Goal: Information Seeking & Learning: Check status

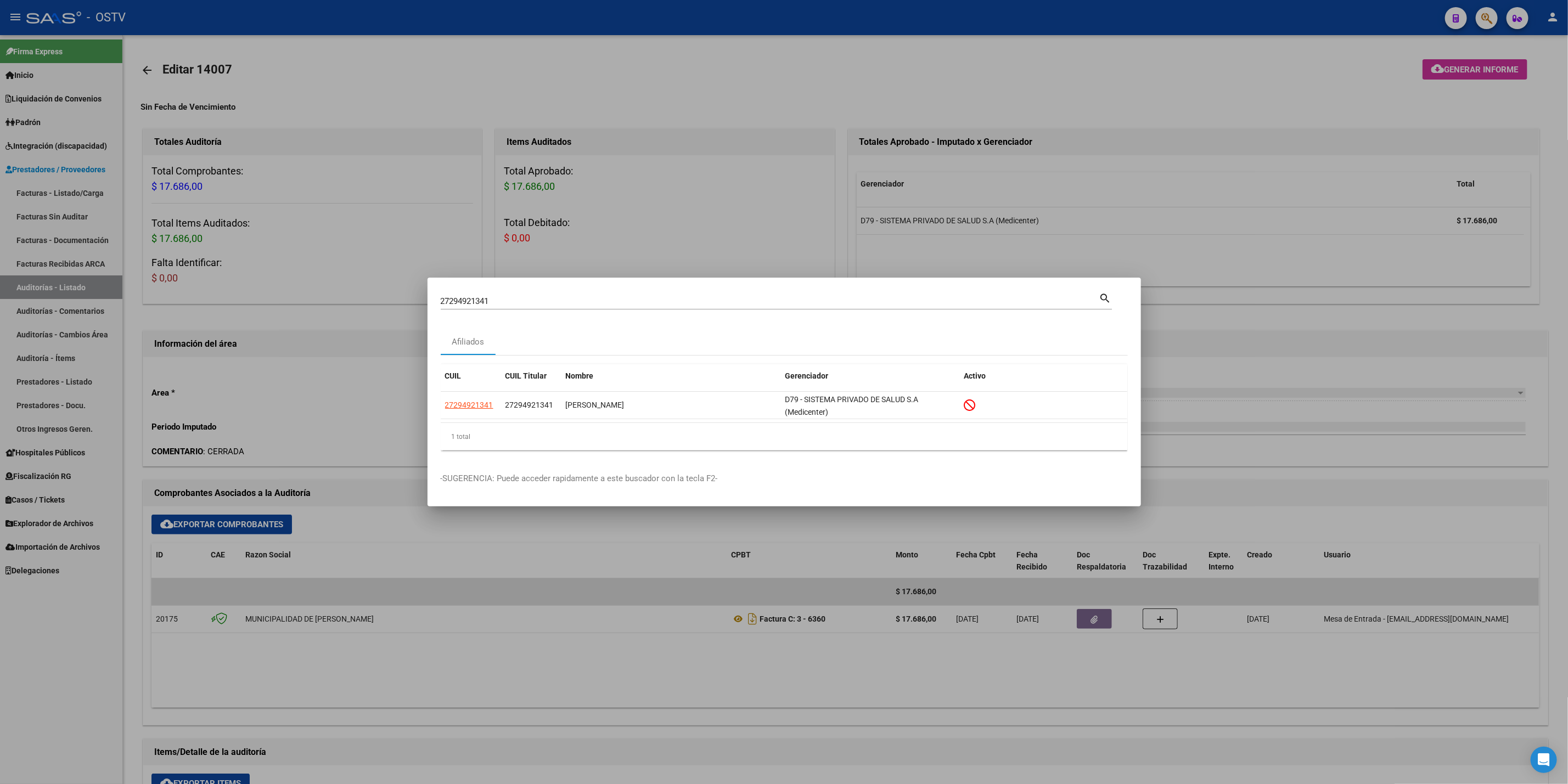
scroll to position [329, 0]
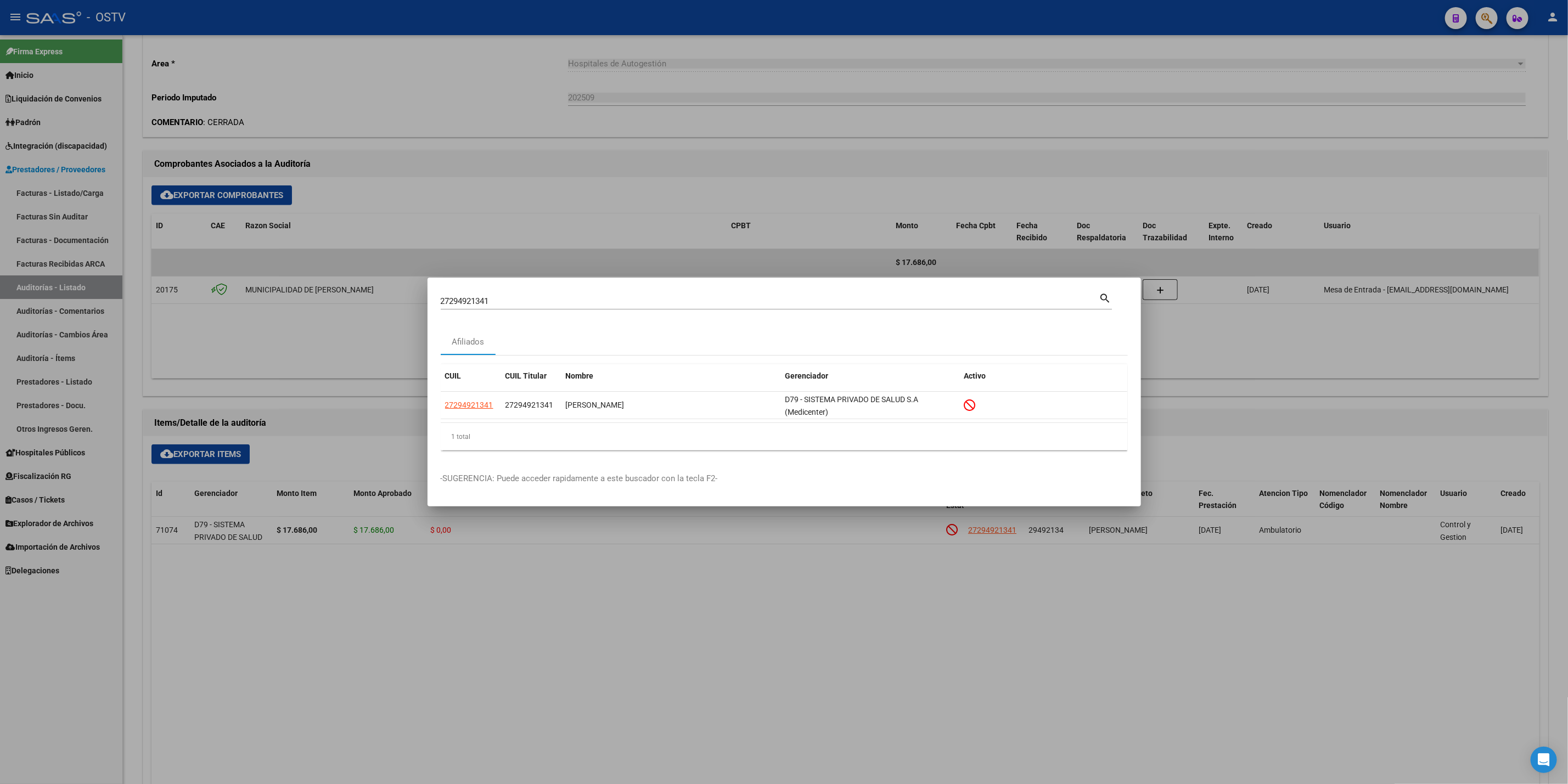
drag, startPoint x: 496, startPoint y: 296, endPoint x: 182, endPoint y: 314, distance: 314.5
click at [215, 319] on div "27294921341 Buscar (apellido, dni, cuil, nro traspaso, cuit, obra social) searc…" at bounding box center [784, 392] width 1568 height 784
paste input "526365505"
type input "27526365505"
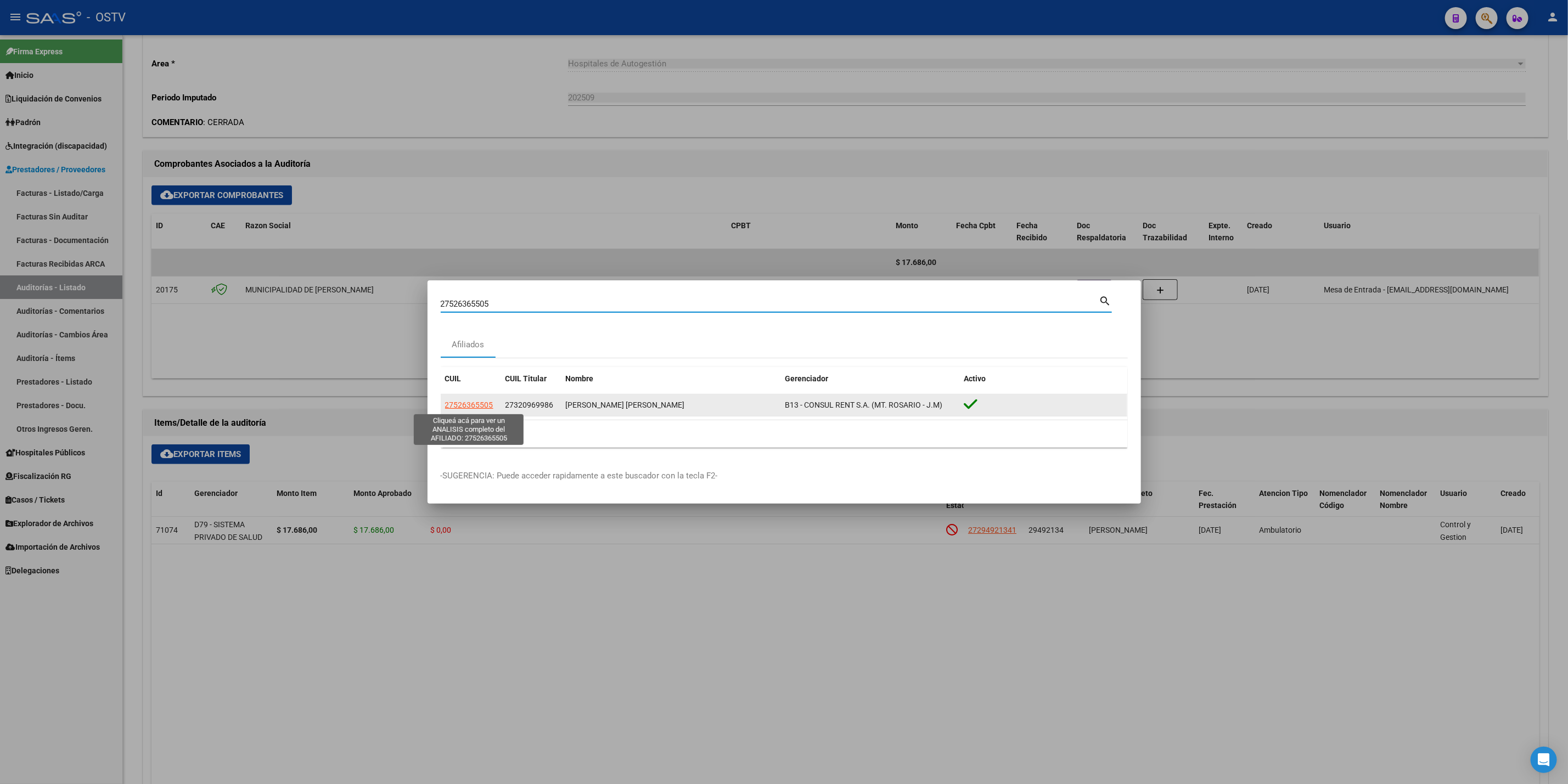
click at [473, 405] on span "27526365505" at bounding box center [469, 405] width 49 height 9
type textarea "27526365505"
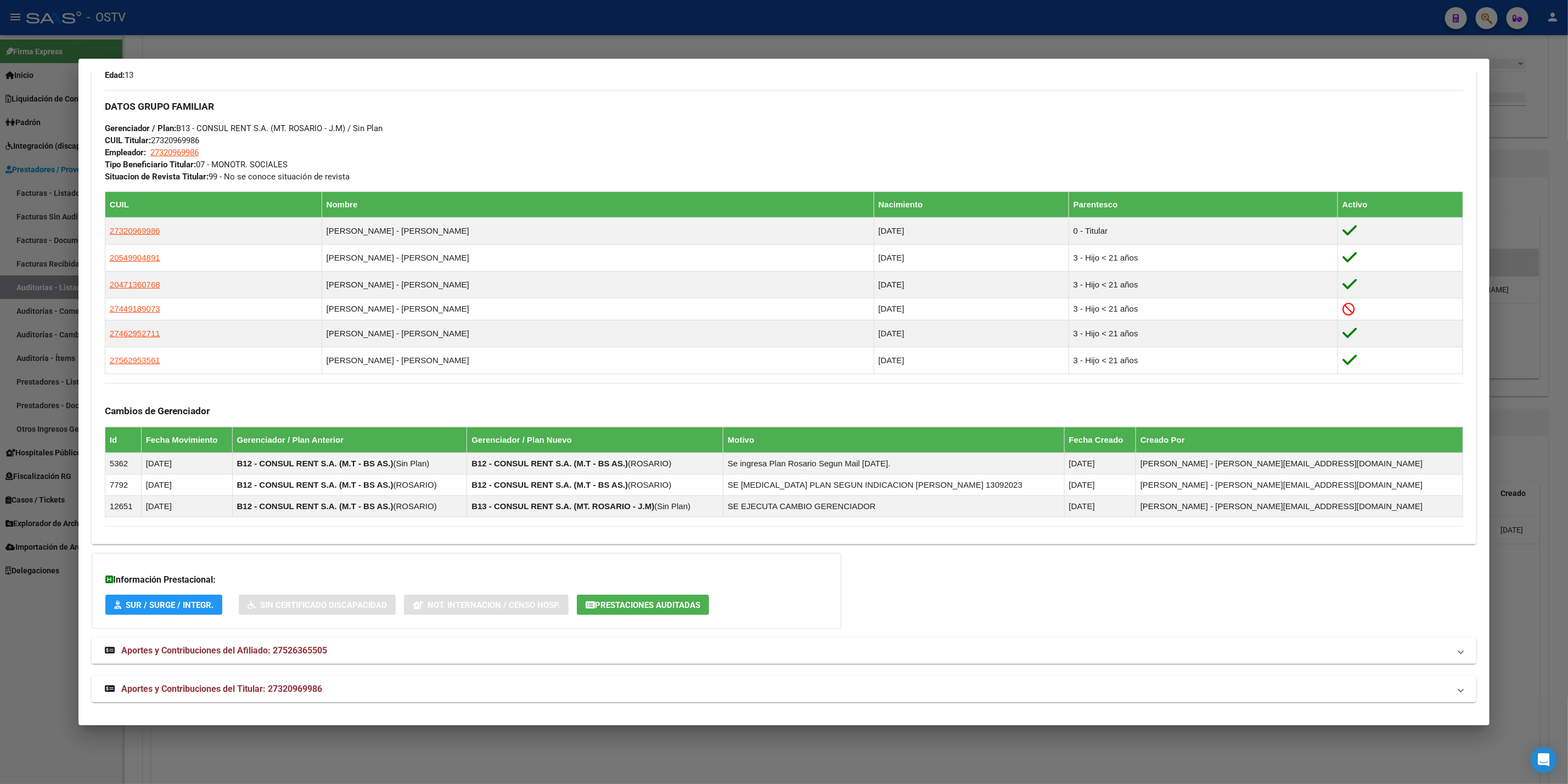
scroll to position [515, 0]
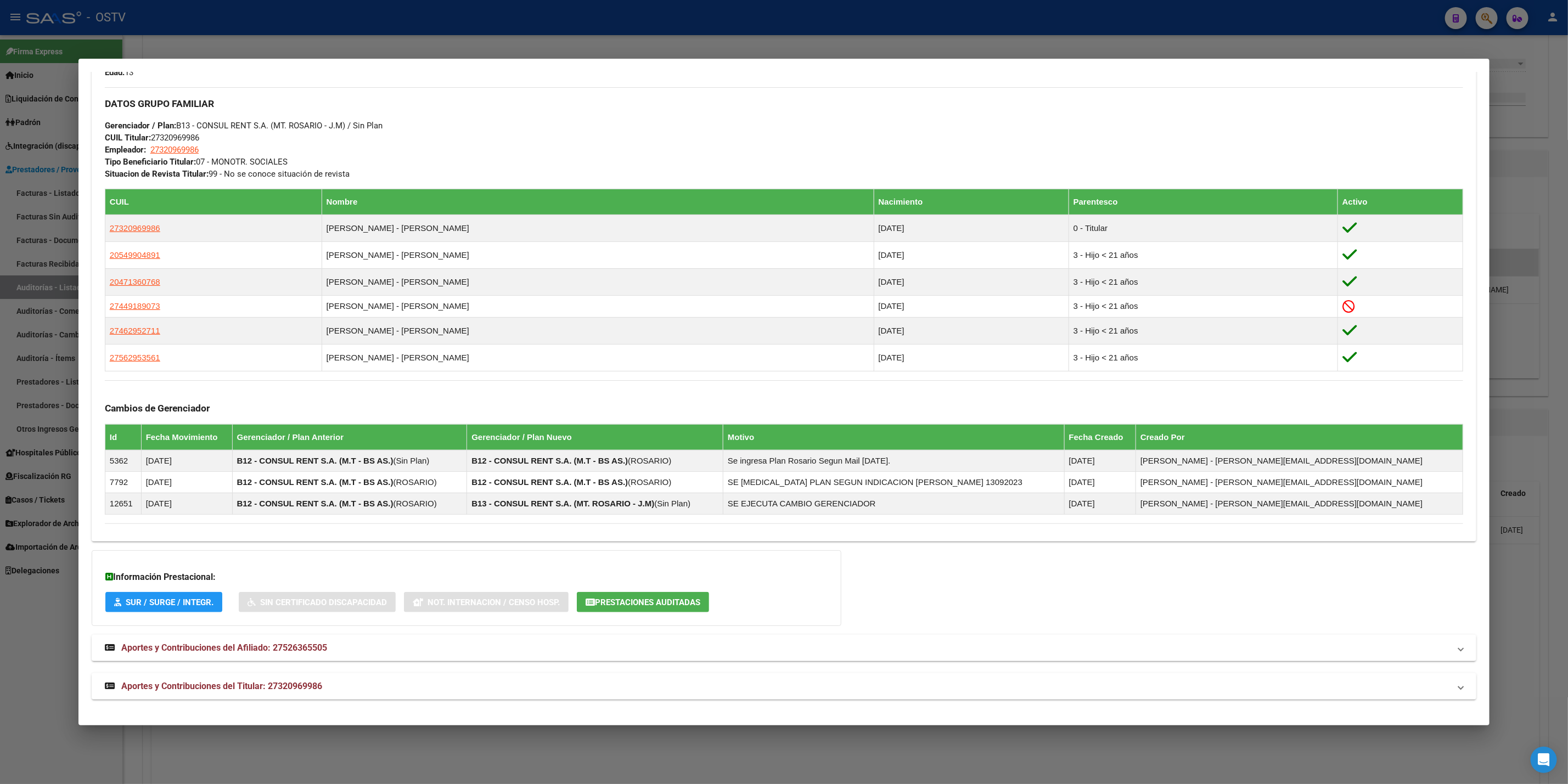
click at [555, 683] on mat-panel-title "Aportes y Contribuciones del Titular: 27320969986" at bounding box center [777, 686] width 1345 height 13
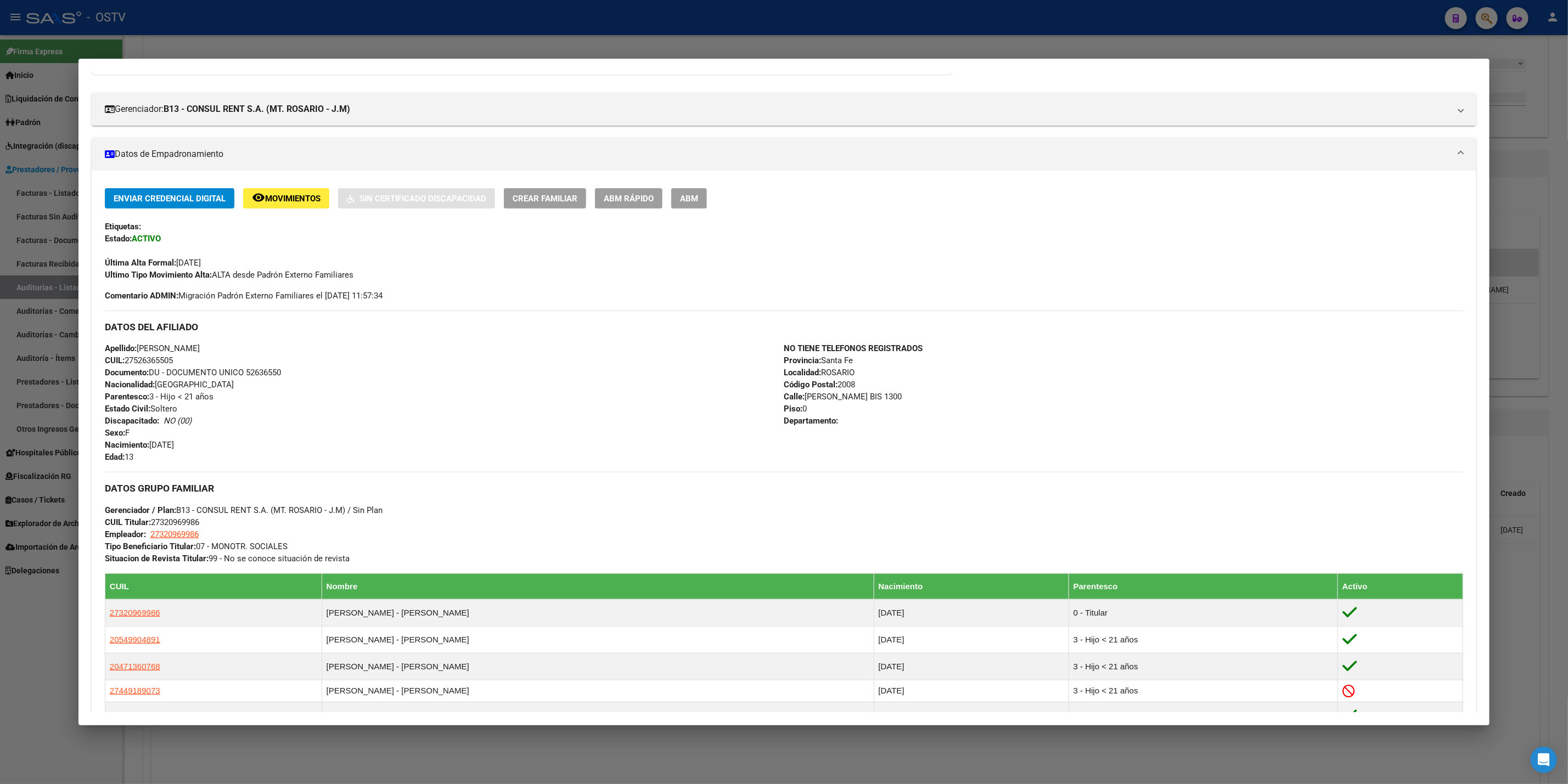
scroll to position [0, 0]
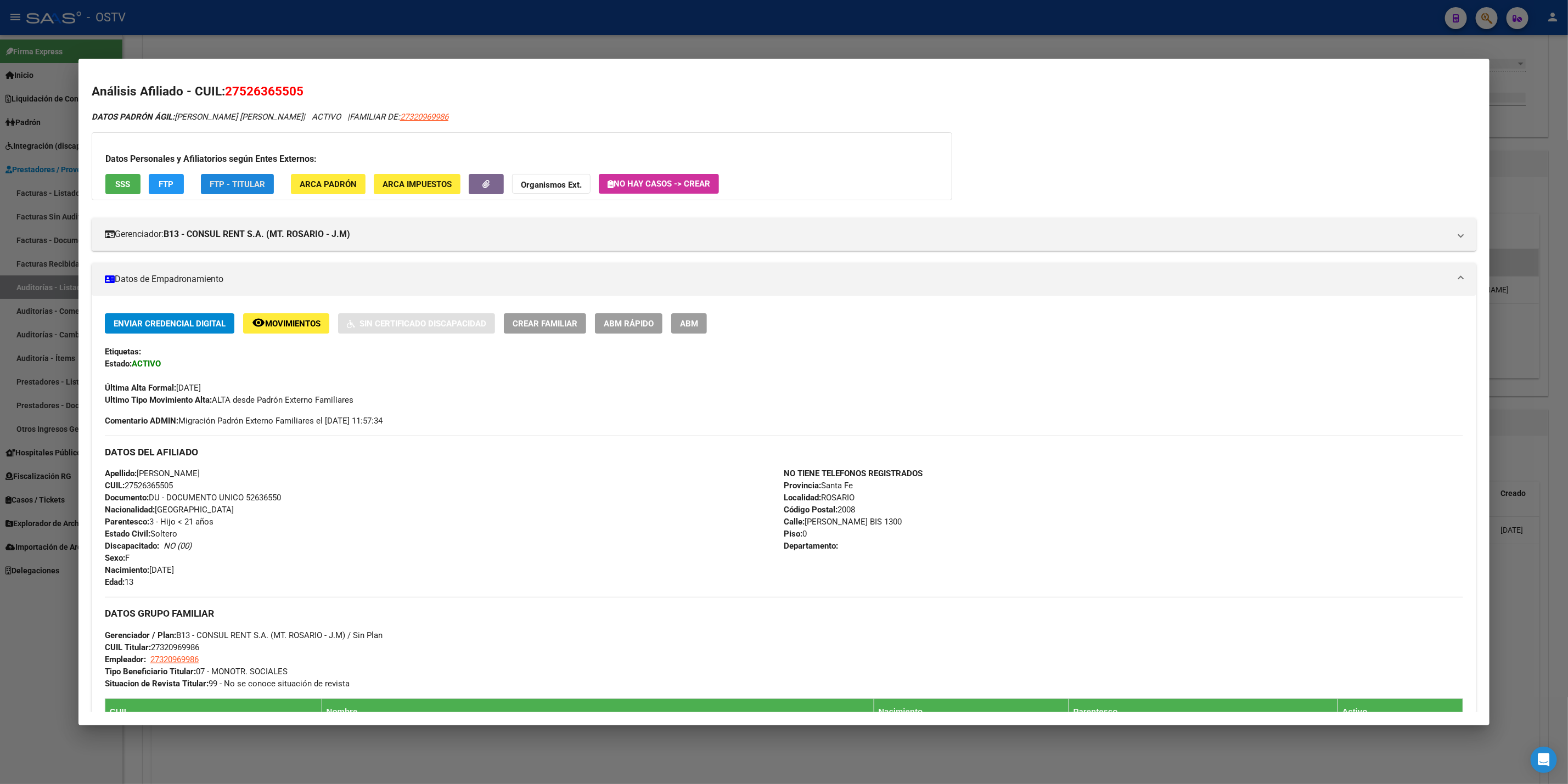
click at [209, 180] on span "FTP - Titular" at bounding box center [237, 184] width 56 height 10
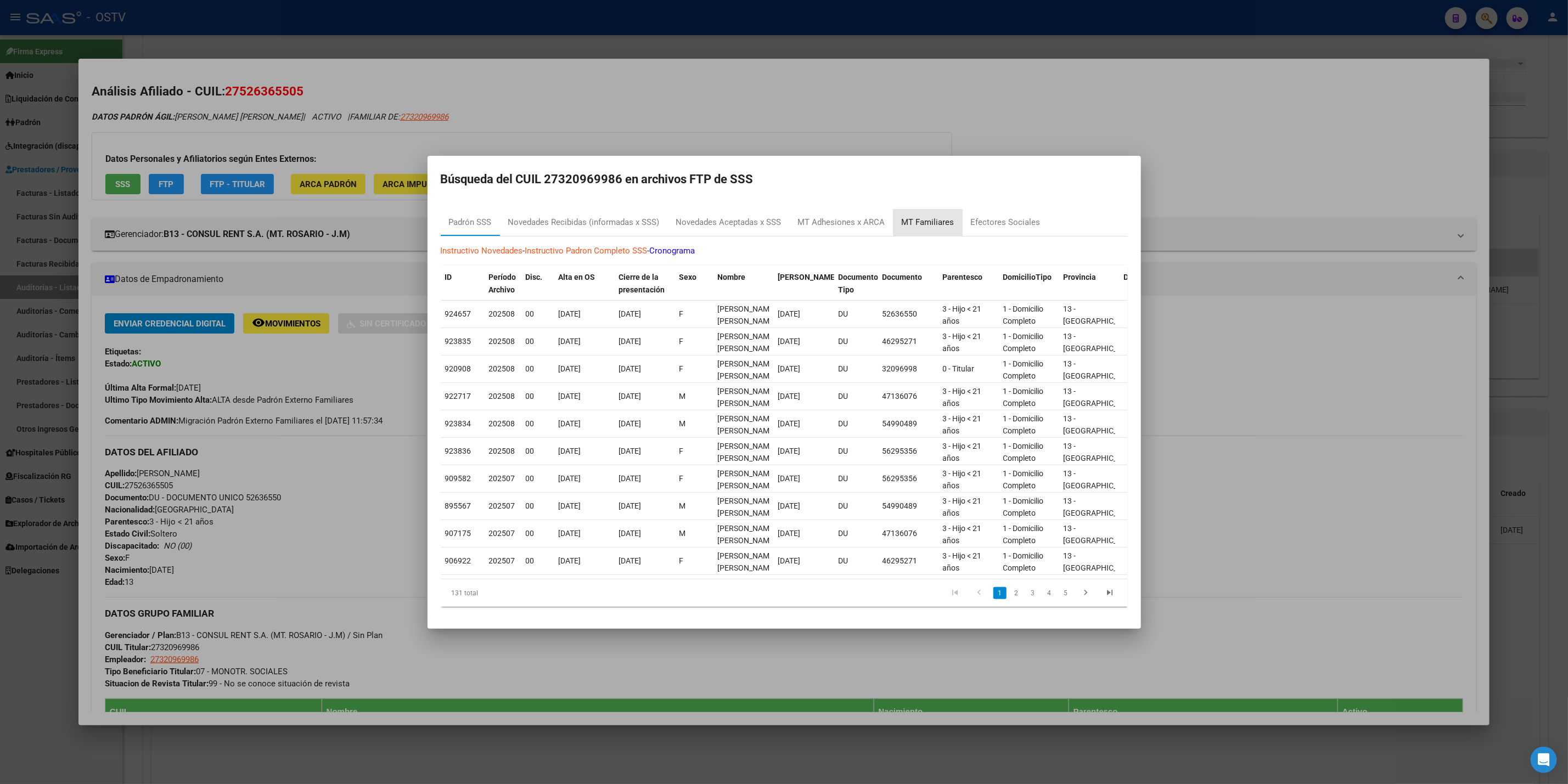
click at [929, 216] on div "MT Familiares" at bounding box center [927, 223] width 53 height 13
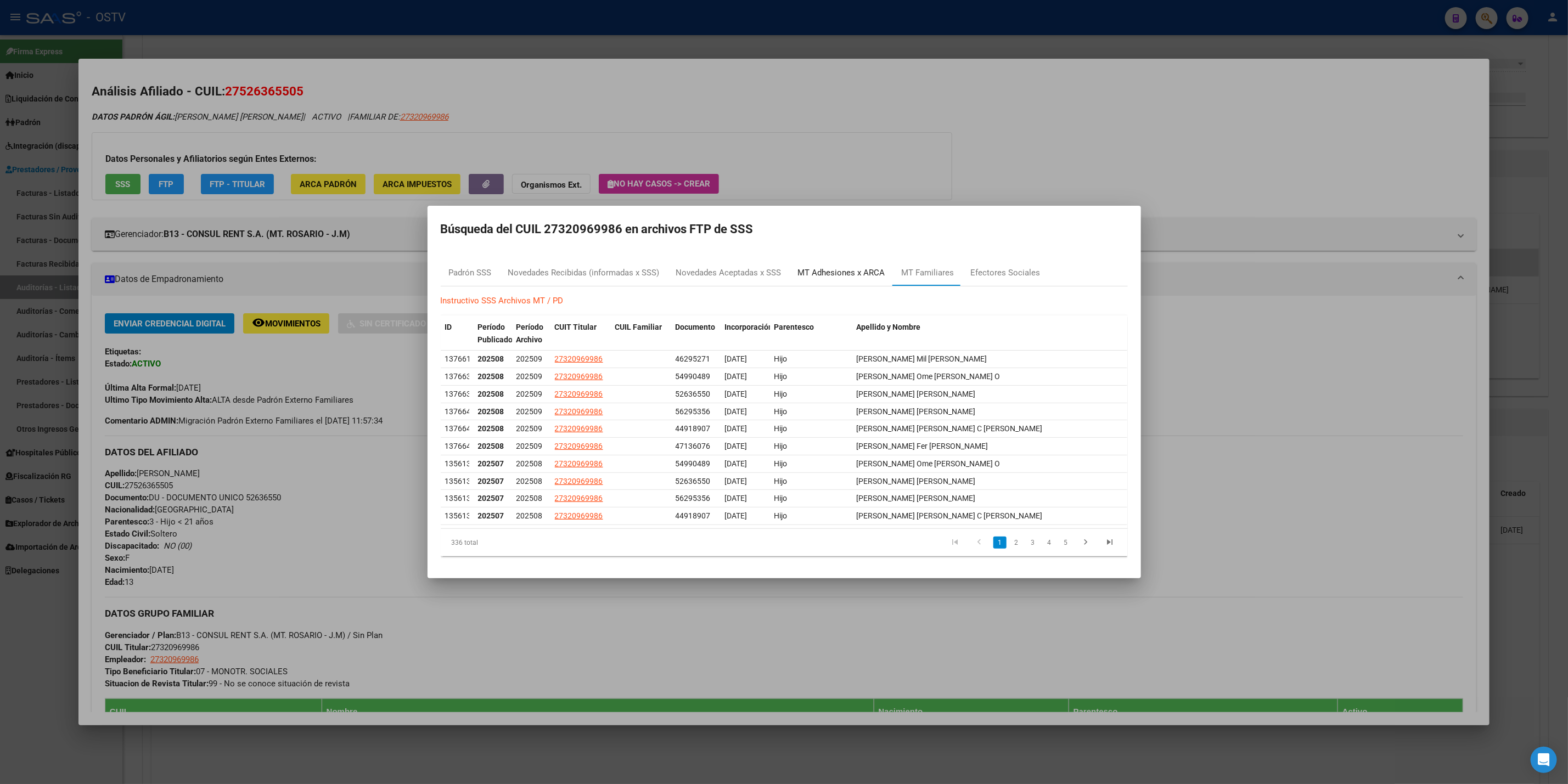
click at [848, 283] on div "MT Adhesiones x ARCA" at bounding box center [841, 272] width 103 height 26
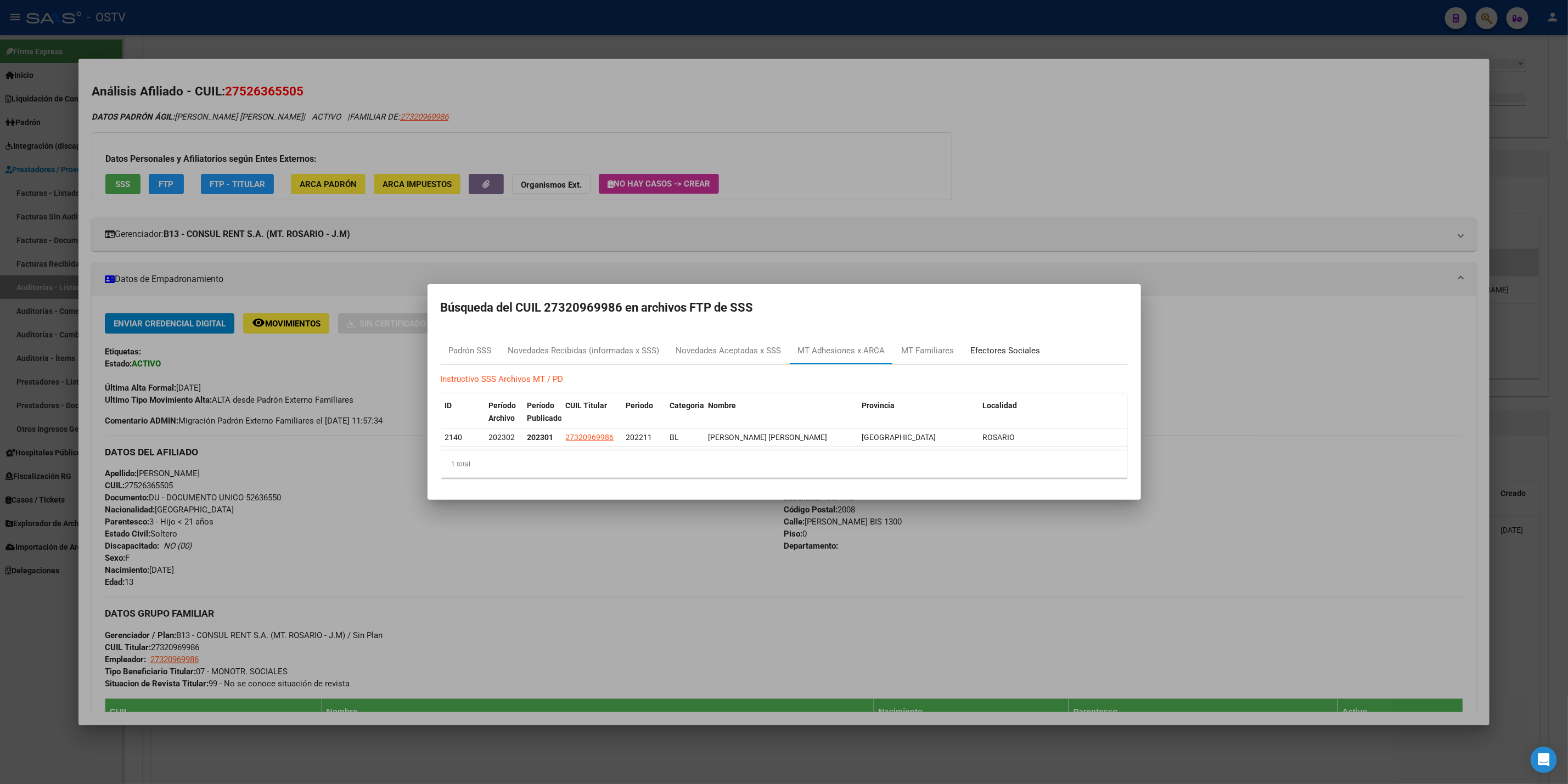
click at [998, 339] on div "Efectores Sociales" at bounding box center [1005, 350] width 86 height 26
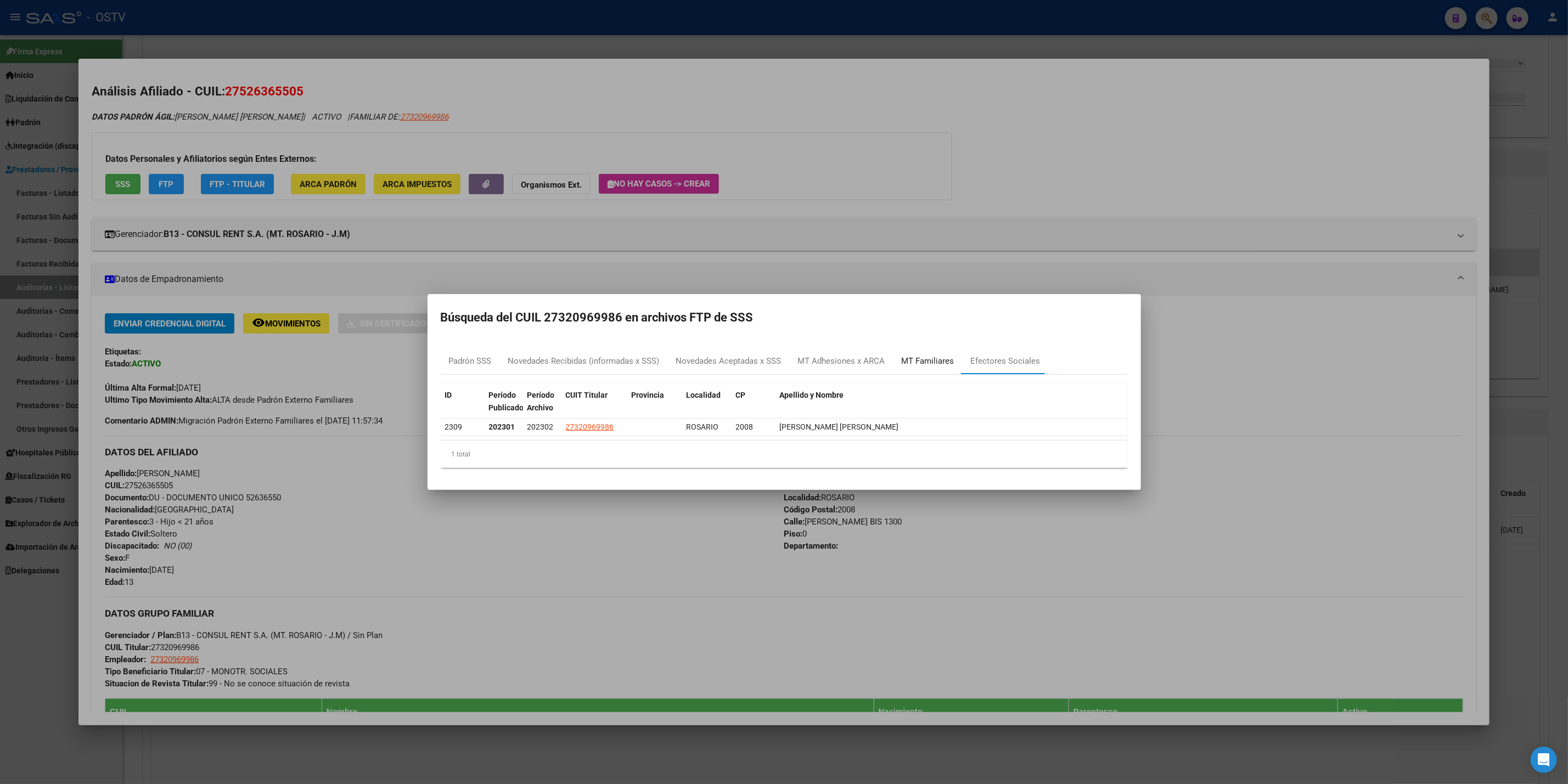
click at [904, 356] on div "MT Familiares" at bounding box center [927, 361] width 53 height 13
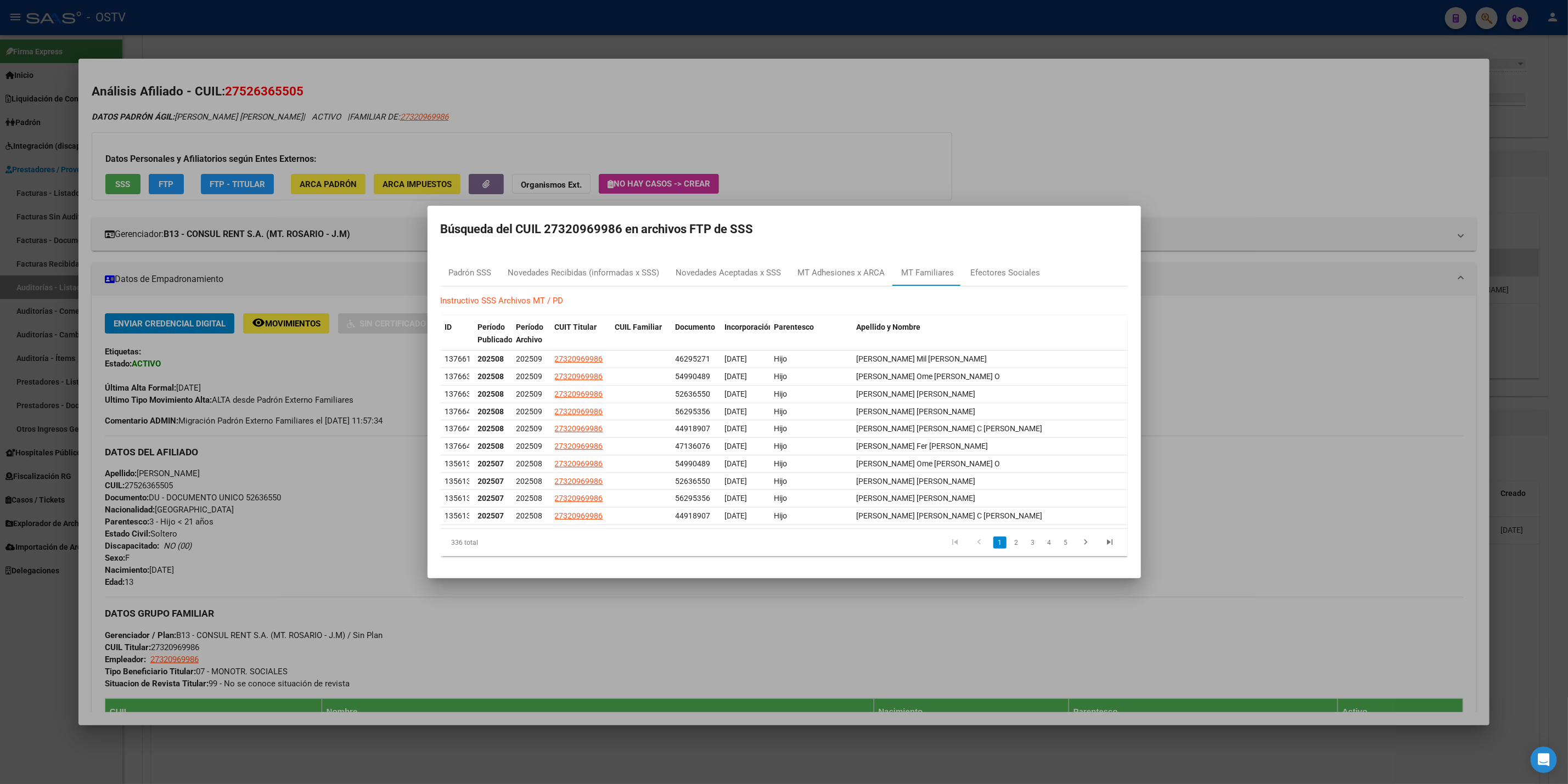
click at [356, 490] on div at bounding box center [784, 392] width 1568 height 784
